Goal: Navigation & Orientation: Understand site structure

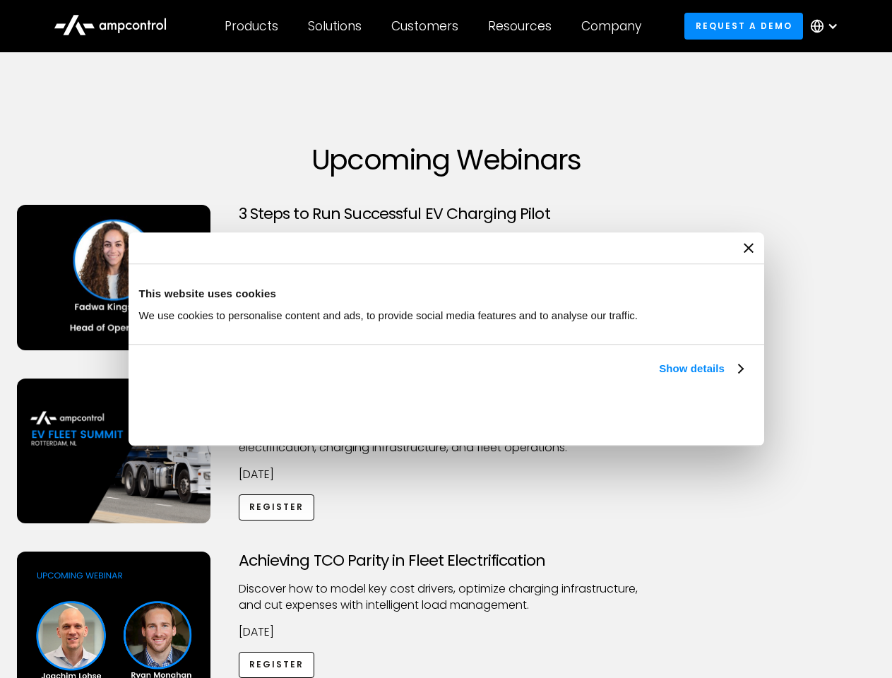
click at [659, 377] on link "Show details" at bounding box center [700, 368] width 83 height 17
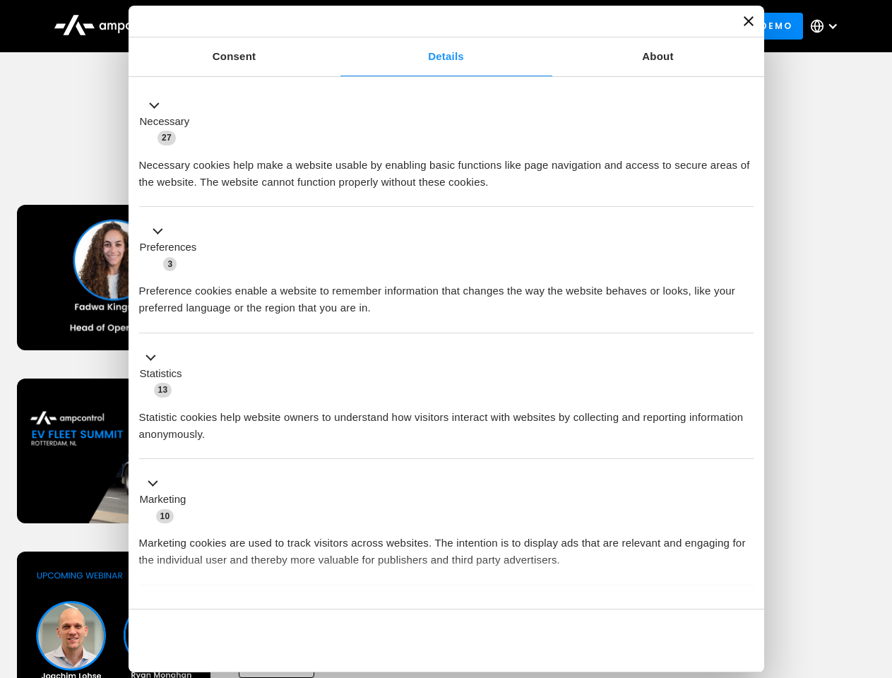
click at [744, 191] on div "Necessary cookies help make a website usable by enabling basic functions like p…" at bounding box center [446, 168] width 614 height 44
click at [876, 569] on div "Achieving TCO Parity in Fleet Electrification Discover how to model key cost dr…" at bounding box center [446, 663] width 887 height 222
click at [434, 26] on div "Customers" at bounding box center [424, 26] width 67 height 16
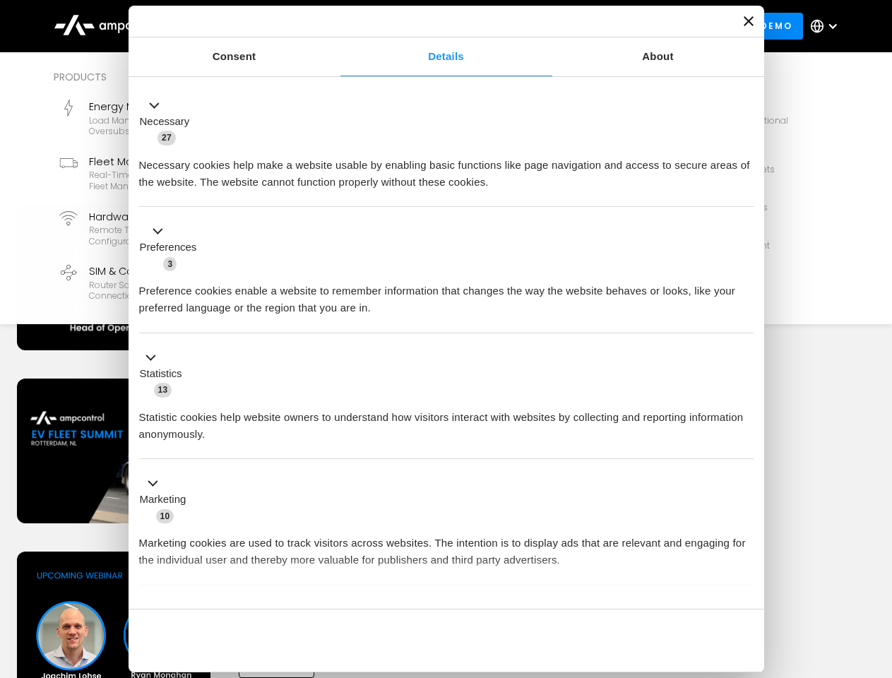
click at [251, 26] on div "Products" at bounding box center [252, 26] width 54 height 16
click at [335, 26] on div "Solutions" at bounding box center [335, 26] width 54 height 16
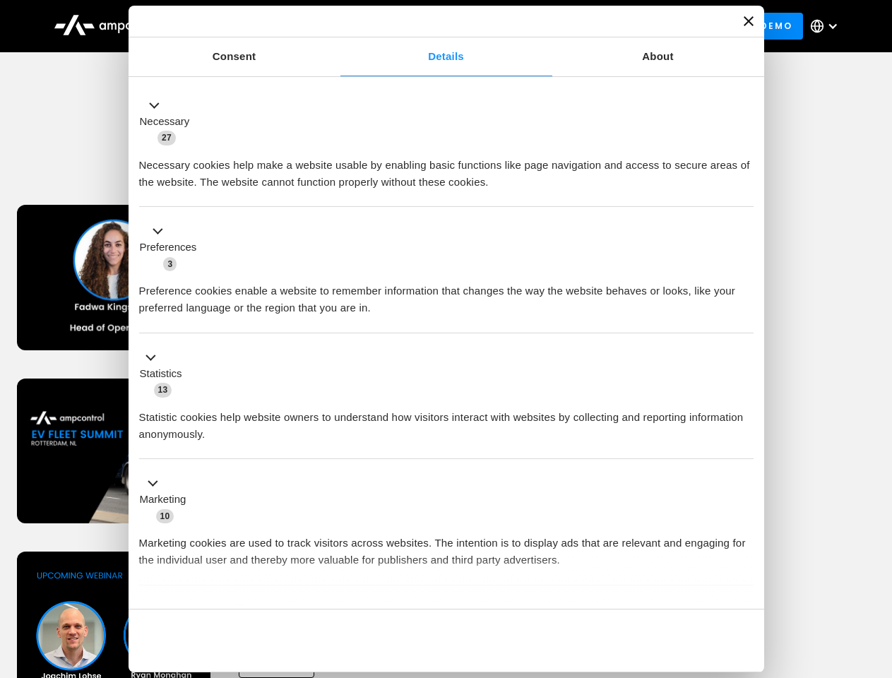
click at [427, 26] on div "Customers" at bounding box center [424, 26] width 67 height 16
click at [523, 26] on div "Resources" at bounding box center [520, 26] width 64 height 16
click at [616, 26] on div "Company" at bounding box center [611, 26] width 60 height 16
click at [828, 26] on div at bounding box center [832, 25] width 11 height 11
